Goal: Ask a question

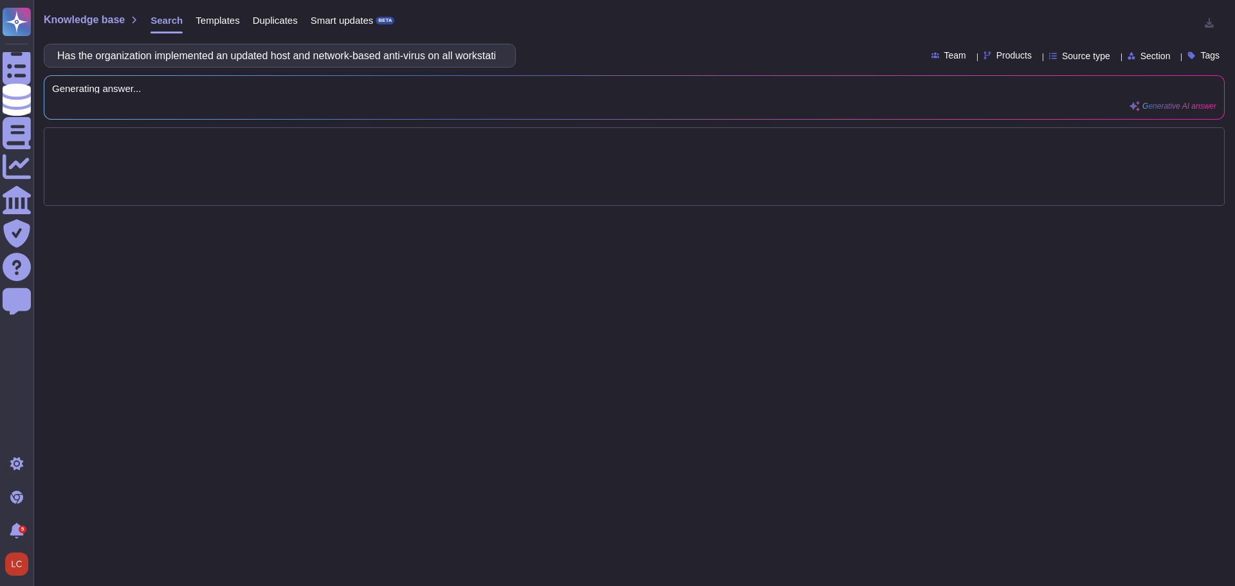
scroll to position [0, 137]
drag, startPoint x: 147, startPoint y: 57, endPoint x: 259, endPoint y: 55, distance: 112.0
click at [259, 55] on input "Has the organization implemented an updated host and network-based anti-virus o…" at bounding box center [277, 55] width 452 height 23
type input "Has the organization implemented an updated anti-virus on all workstations, ser…"
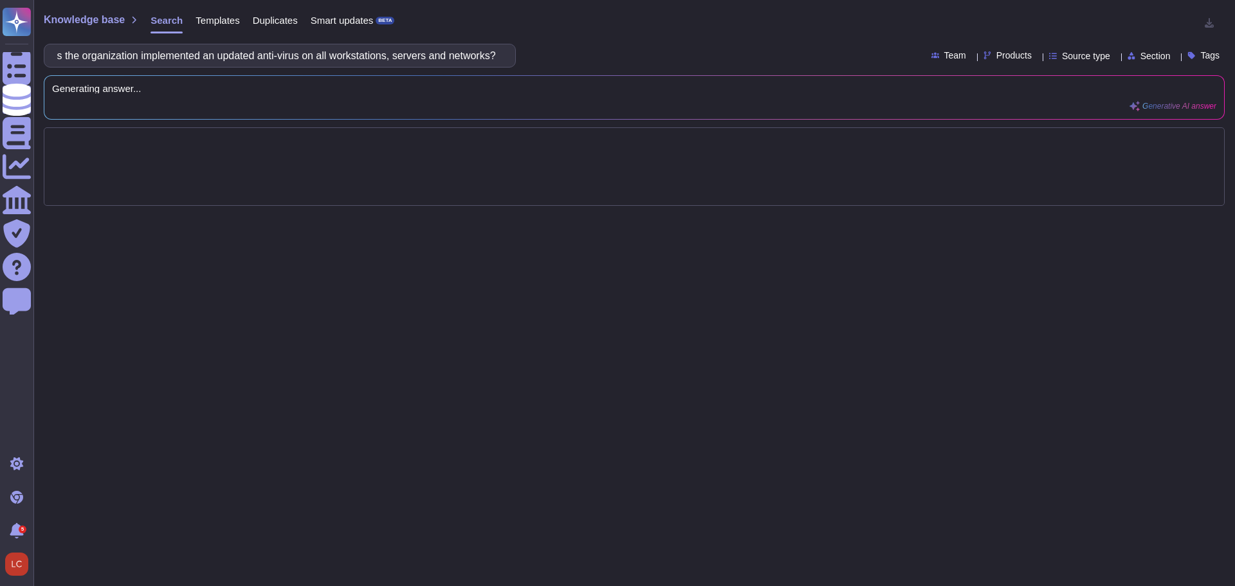
scroll to position [0, 23]
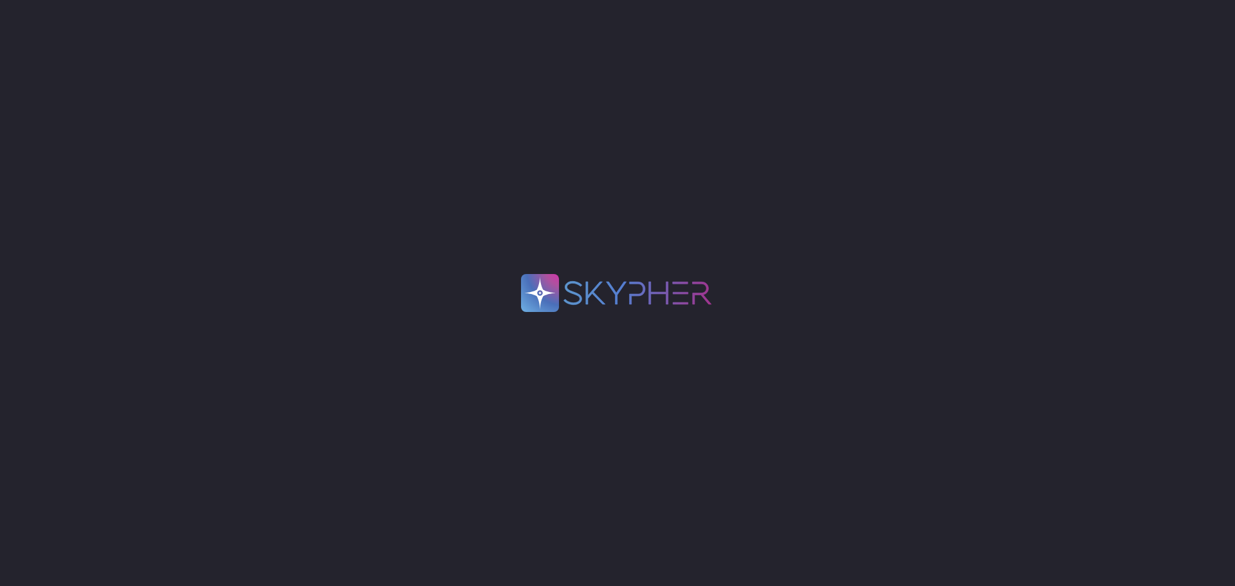
click at [394, 361] on div ".spin { animation: rotate 2s linear infinite; transform-origin: 90px 90px; } @k…" at bounding box center [617, 293] width 1235 height 586
click at [420, 277] on div ".spin { animation: rotate 2s linear infinite; transform-origin: 90px 90px; } @k…" at bounding box center [617, 293] width 1235 height 586
